Goal: Transaction & Acquisition: Purchase product/service

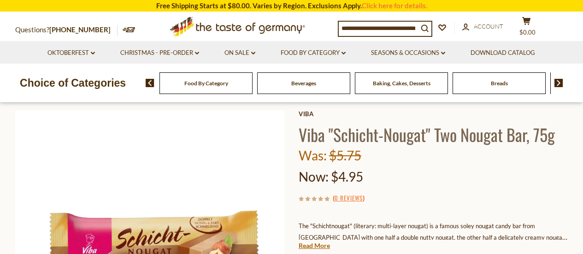
scroll to position [138, 0]
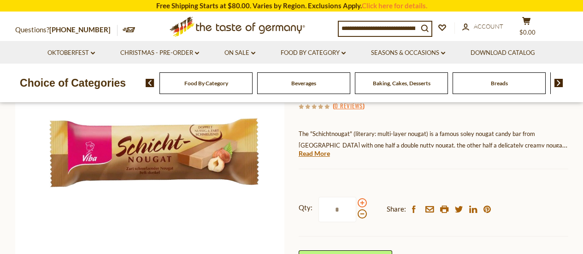
click at [362, 202] on span at bounding box center [361, 202] width 9 height 9
click at [356, 202] on input "*" at bounding box center [337, 209] width 38 height 25
click at [362, 202] on span at bounding box center [361, 202] width 9 height 9
click at [356, 202] on input "*" at bounding box center [337, 209] width 38 height 25
click at [362, 202] on span at bounding box center [361, 202] width 9 height 9
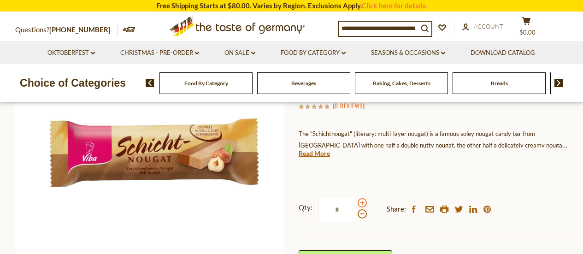
click at [356, 202] on input "*" at bounding box center [337, 209] width 38 height 25
click at [362, 202] on span at bounding box center [361, 202] width 9 height 9
click at [356, 202] on input "*" at bounding box center [337, 209] width 38 height 25
click at [362, 202] on span at bounding box center [361, 202] width 9 height 9
click at [356, 202] on input "*" at bounding box center [337, 209] width 38 height 25
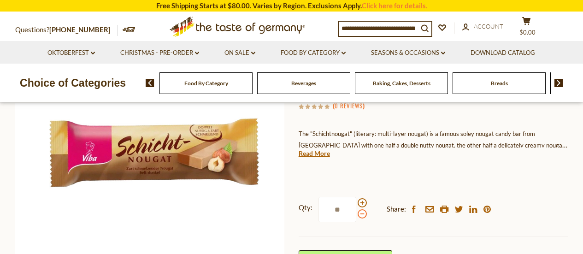
click at [359, 212] on span at bounding box center [361, 213] width 9 height 9
click at [356, 212] on input "**" at bounding box center [337, 209] width 38 height 25
type input "*"
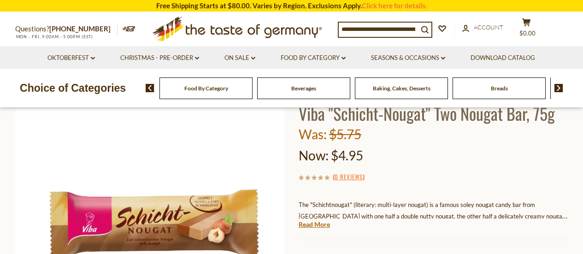
scroll to position [0, 0]
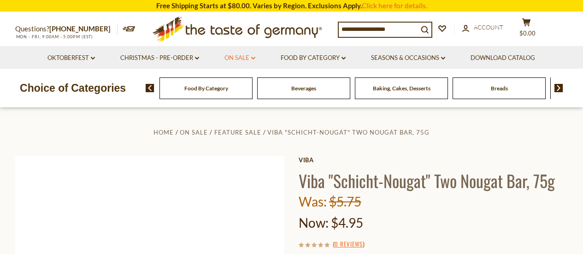
click at [240, 59] on link "On Sale dropdown_arrow" at bounding box center [239, 58] width 31 height 10
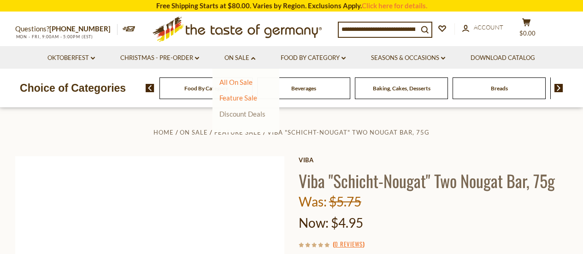
click at [243, 113] on link "Discount Deals" at bounding box center [242, 113] width 46 height 13
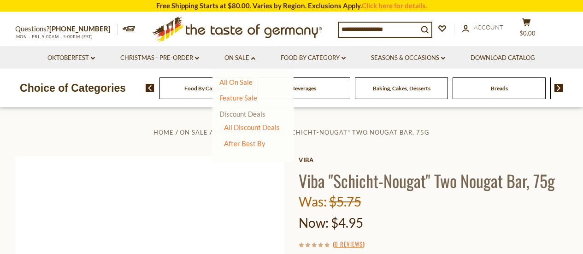
click at [239, 113] on link "Discount Deals" at bounding box center [242, 113] width 46 height 13
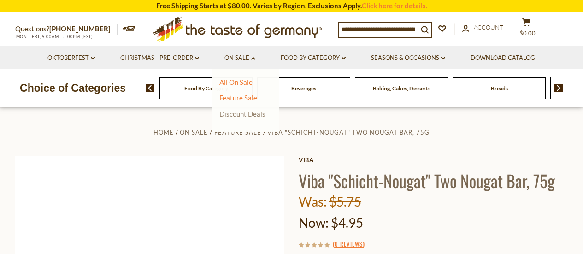
click at [240, 117] on link "Discount Deals" at bounding box center [242, 113] width 46 height 13
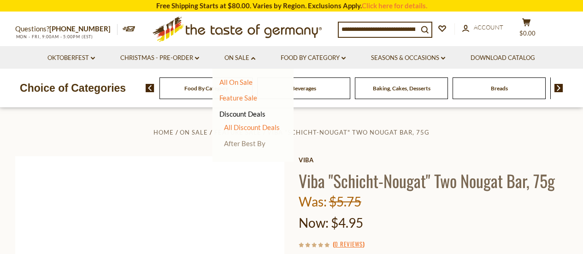
click at [247, 144] on link "After Best By" at bounding box center [244, 143] width 41 height 8
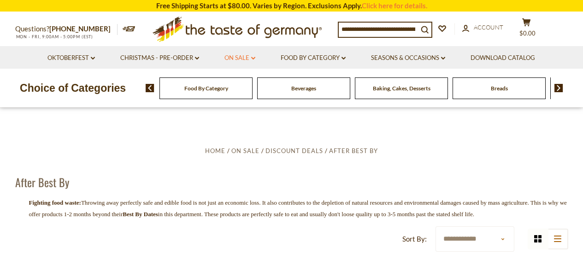
click at [240, 60] on link "On Sale dropdown_arrow" at bounding box center [239, 58] width 31 height 10
click at [240, 82] on link "All On Sale" at bounding box center [235, 82] width 33 height 8
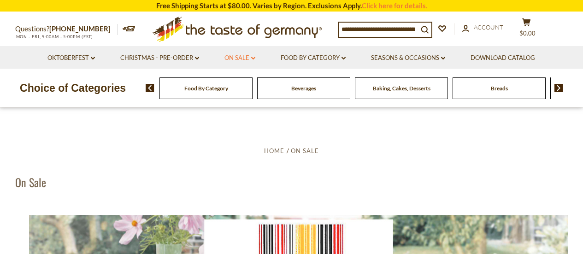
click at [240, 54] on link "On Sale dropdown_arrow" at bounding box center [239, 58] width 31 height 10
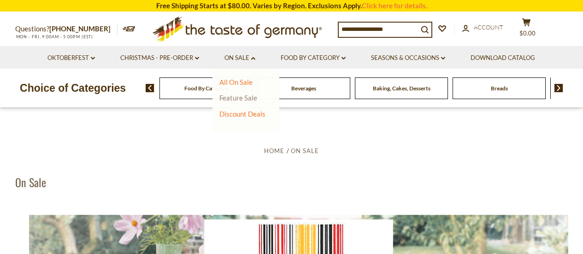
click at [229, 97] on link "Feature Sale" at bounding box center [238, 98] width 38 height 8
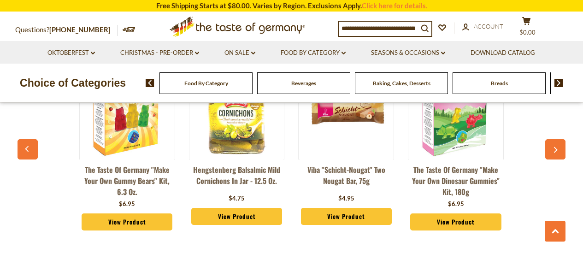
scroll to position [1152, 0]
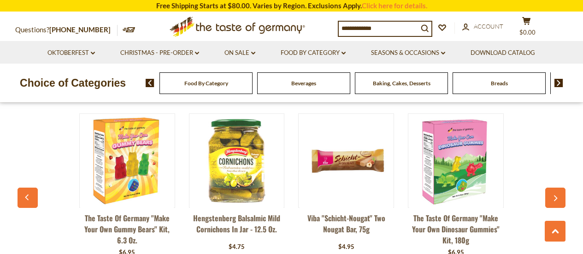
click at [349, 148] on img at bounding box center [346, 161] width 94 height 94
